Goal: Information Seeking & Learning: Learn about a topic

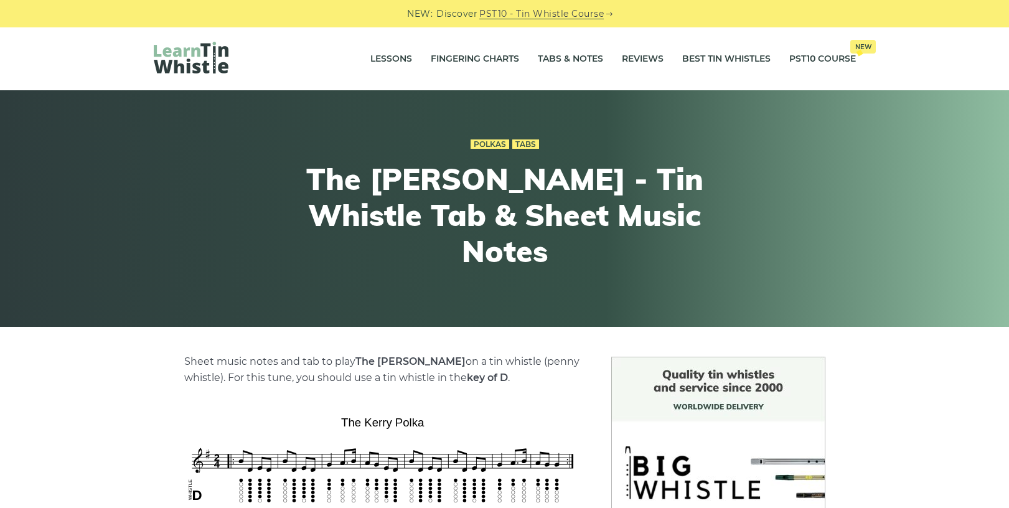
scroll to position [187, 0]
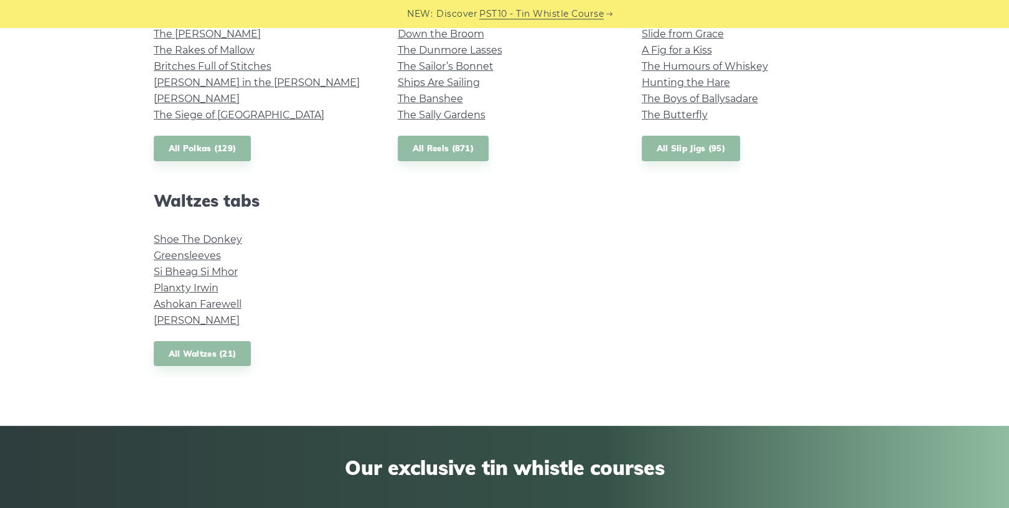
scroll to position [959, 0]
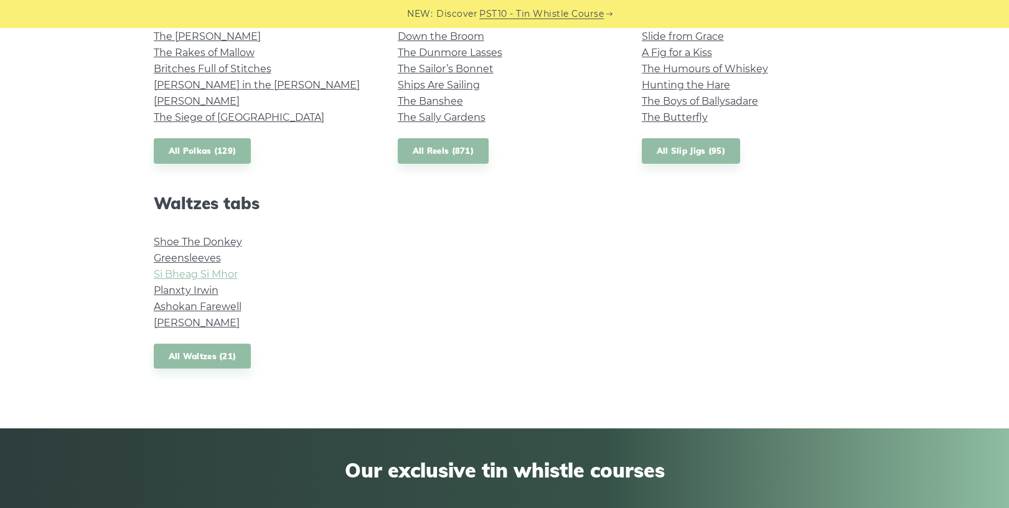
click at [228, 275] on link "Si­ Bheag Si­ Mhor" at bounding box center [196, 274] width 84 height 12
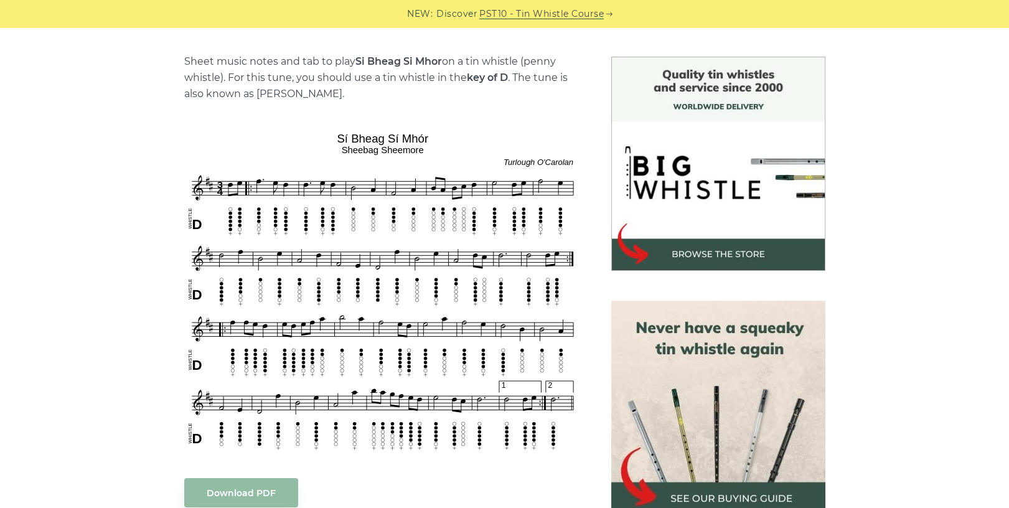
scroll to position [302, 0]
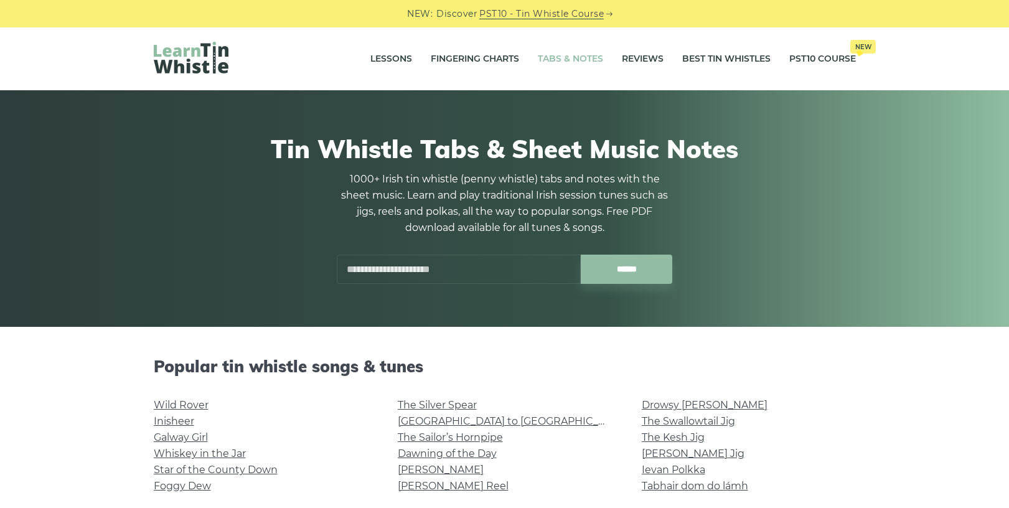
scroll to position [959, 0]
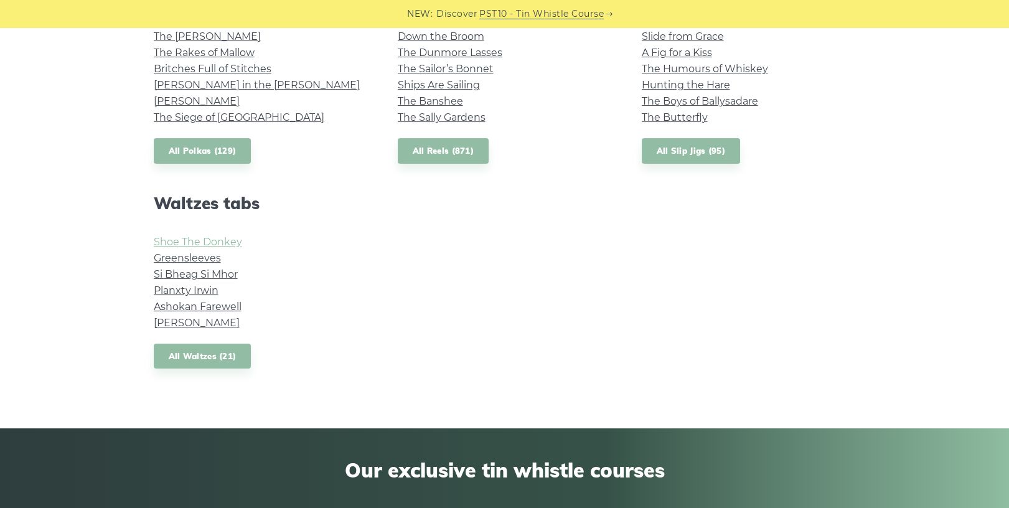
click at [228, 240] on link "Shoe The Donkey" at bounding box center [198, 242] width 88 height 12
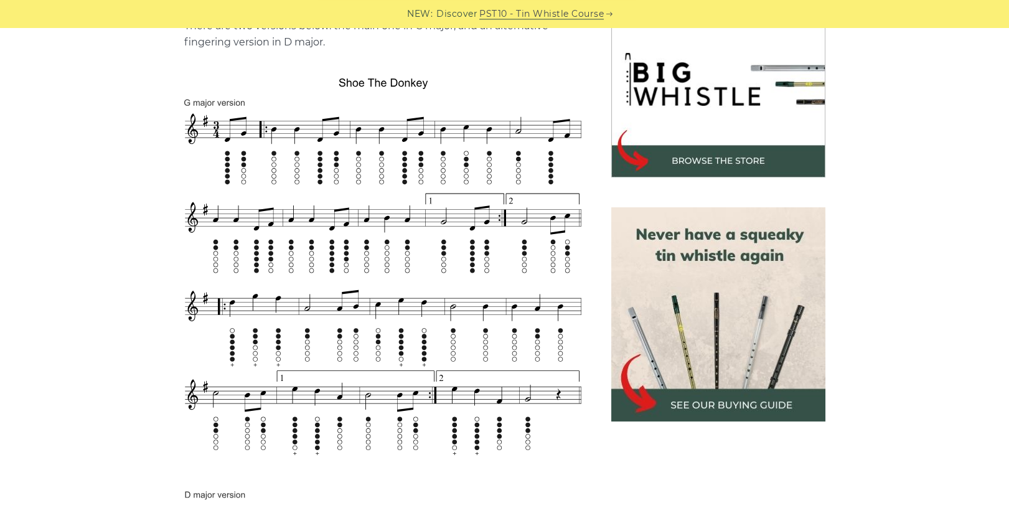
scroll to position [398, 0]
